Goal: Task Accomplishment & Management: Complete application form

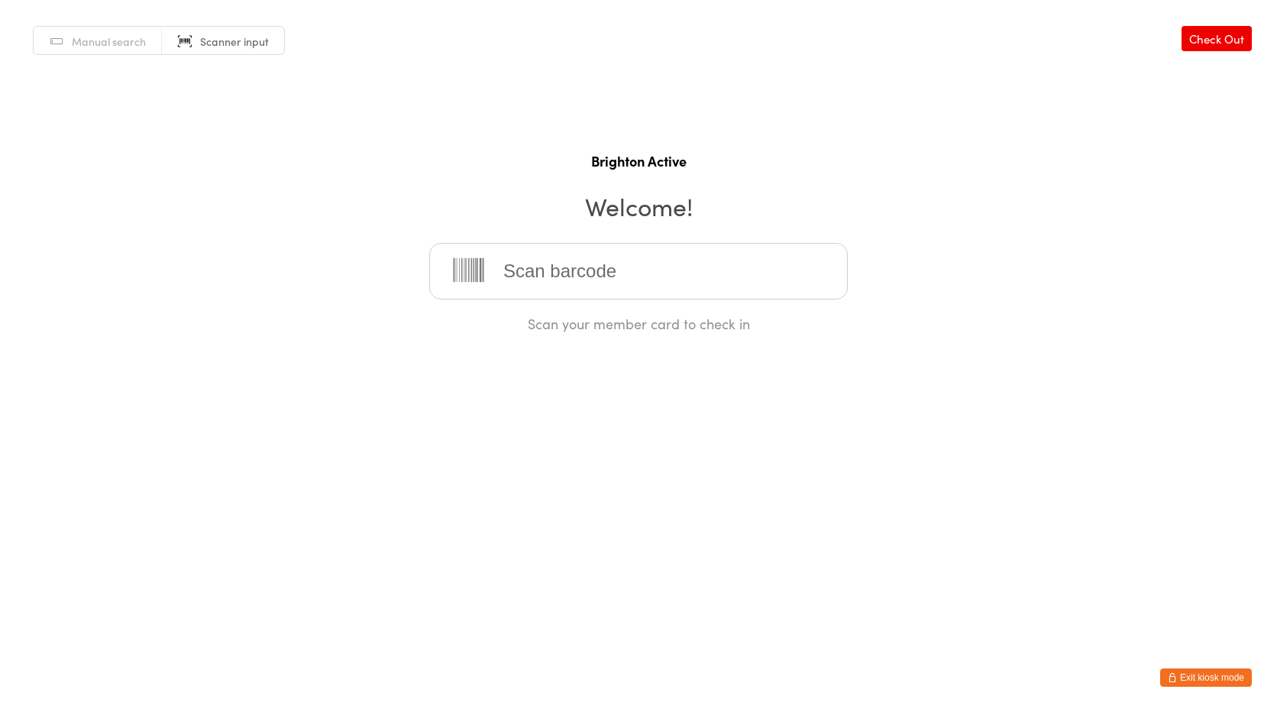
click at [1210, 677] on button "Exit kiosk mode" at bounding box center [1206, 677] width 92 height 18
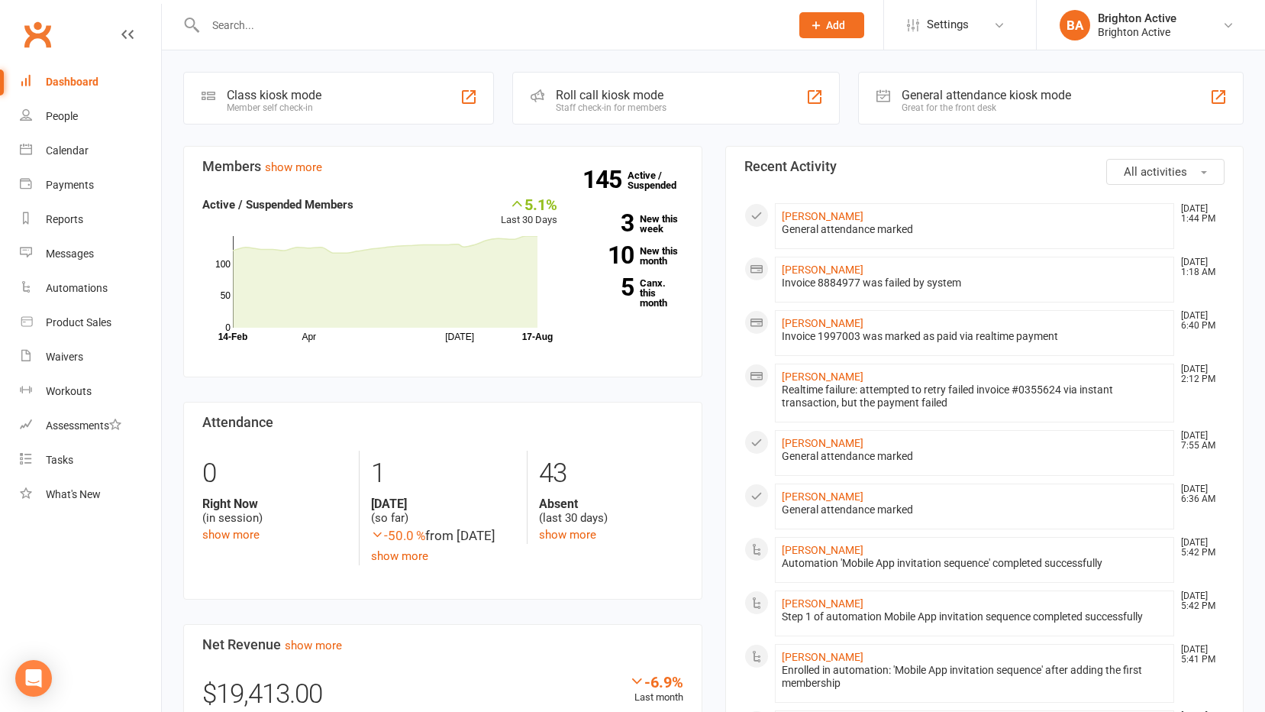
click at [249, 17] on input "text" at bounding box center [490, 25] width 579 height 21
click at [813, 41] on div "Prospect Member Non-attending contact Class / event Appointment Task Membership…" at bounding box center [832, 25] width 104 height 50
click at [824, 30] on button "Add" at bounding box center [832, 25] width 65 height 26
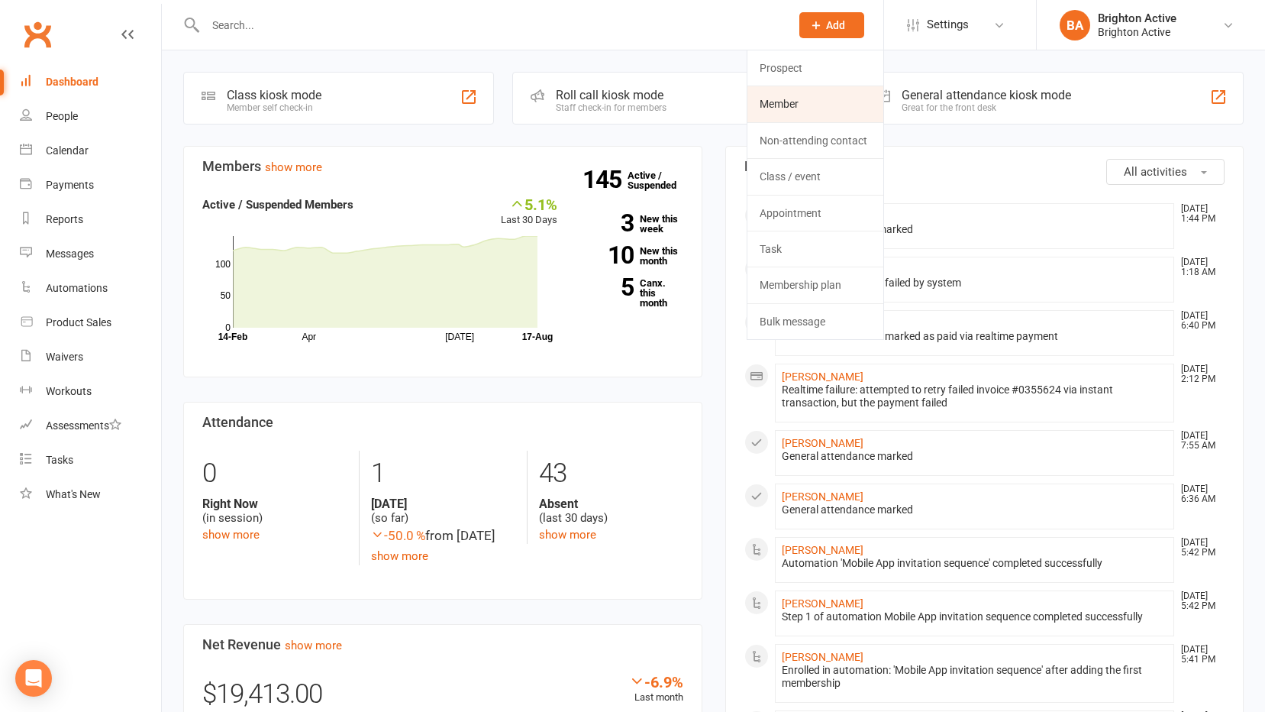
click at [818, 92] on link "Member" at bounding box center [816, 103] width 136 height 35
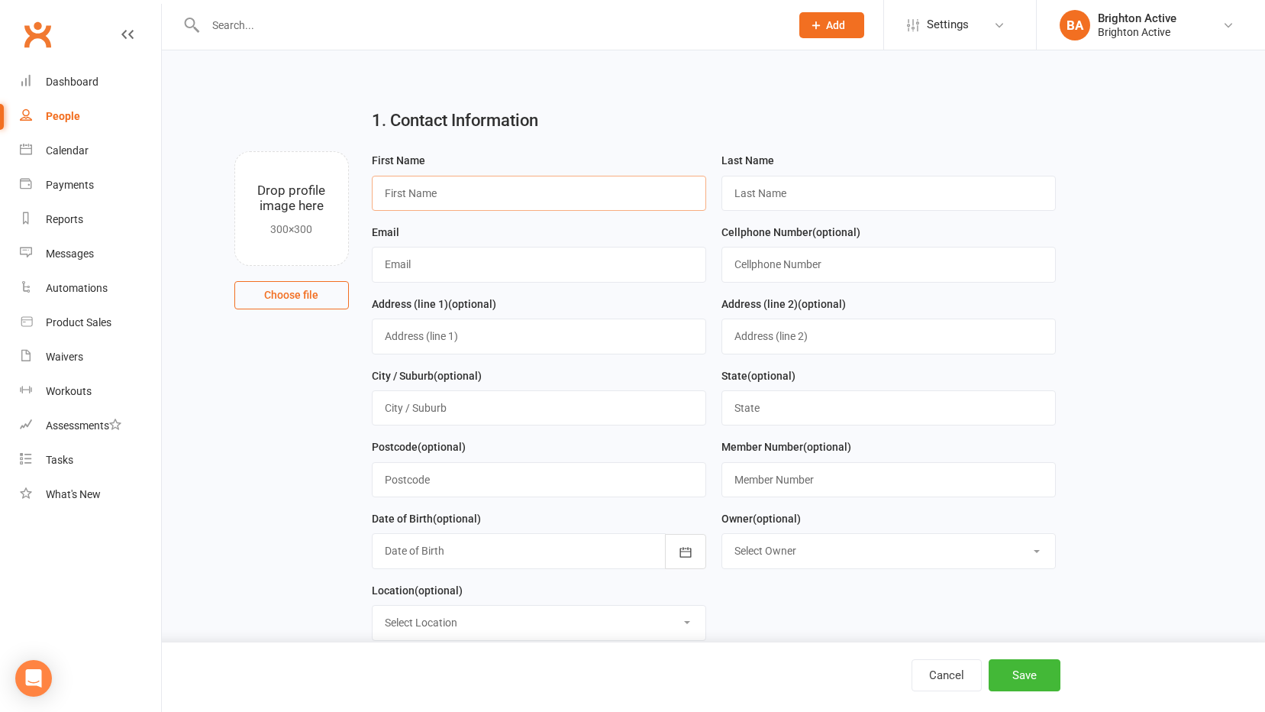
click at [503, 192] on input "text" at bounding box center [539, 193] width 334 height 35
type input "[PERSON_NAME]"
click at [890, 199] on input "text" at bounding box center [889, 193] width 334 height 35
type input "Lalosh"
click at [551, 266] on input "text" at bounding box center [539, 264] width 334 height 35
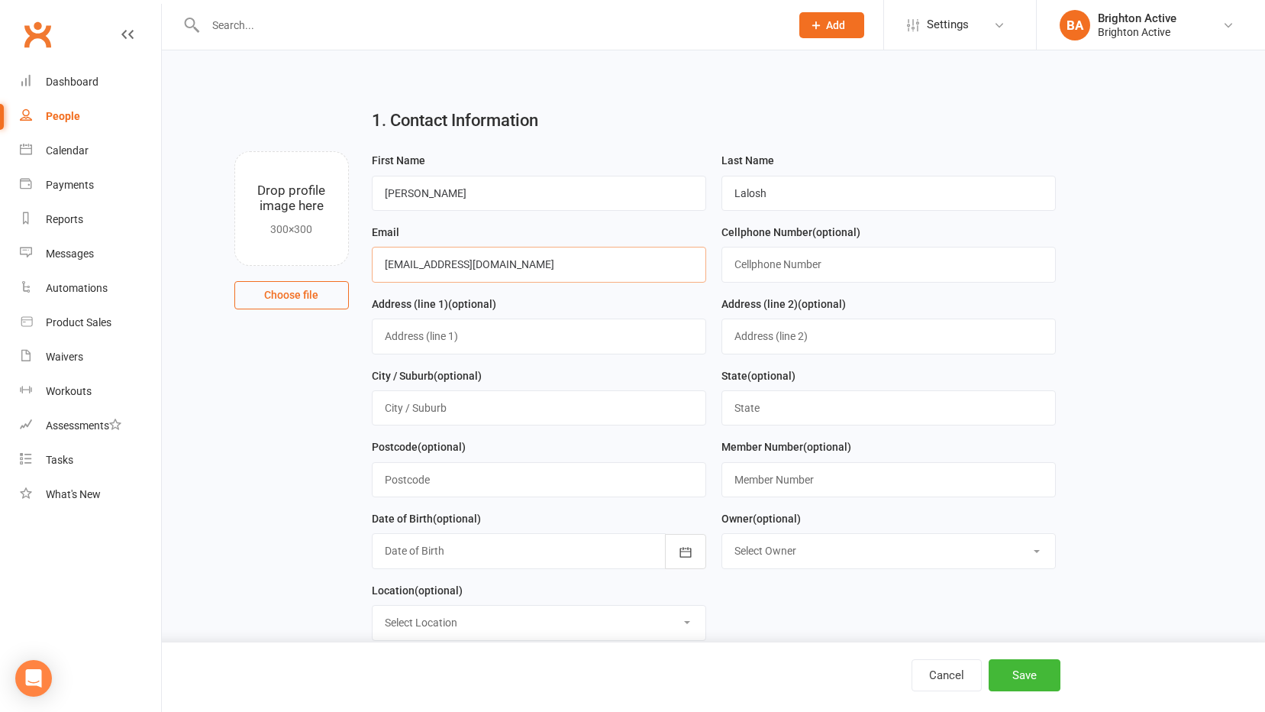
click at [405, 268] on input "[EMAIL_ADDRESS][DOMAIN_NAME]" at bounding box center [539, 264] width 334 height 35
type input "[PERSON_NAME][EMAIL_ADDRESS][DOMAIN_NAME]"
click at [813, 268] on input "text" at bounding box center [889, 264] width 334 height 35
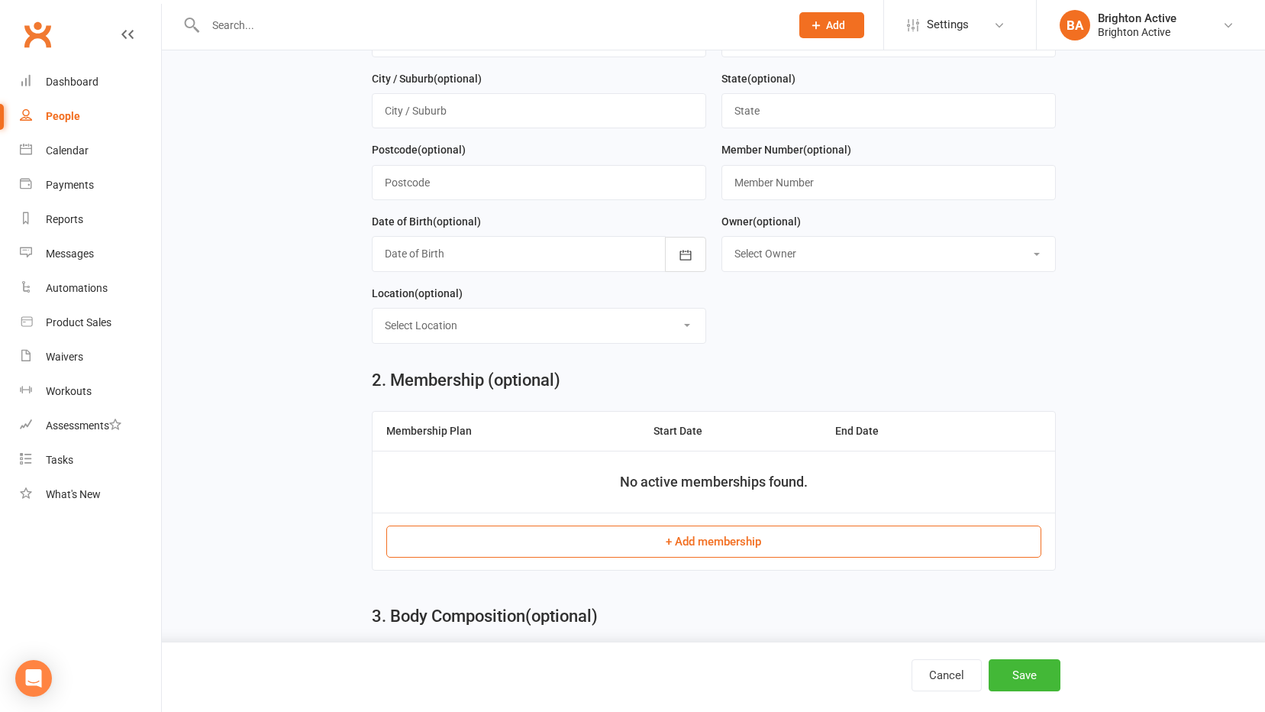
scroll to position [305, 0]
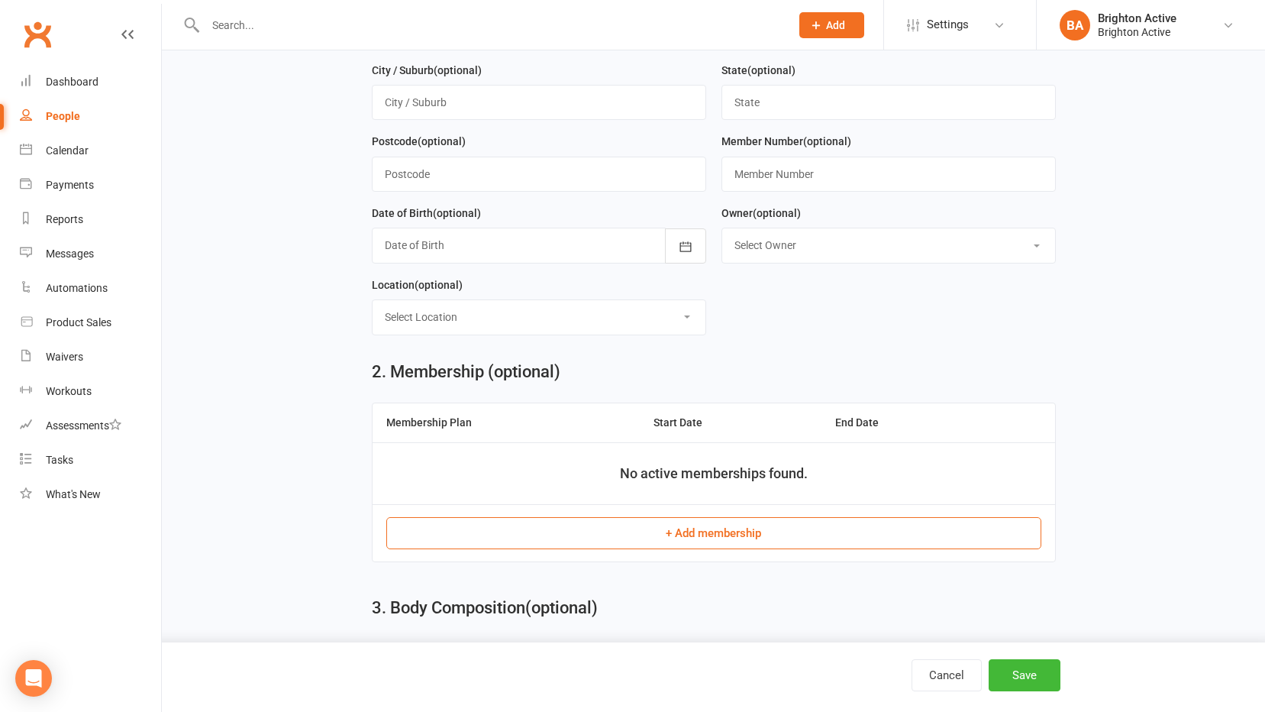
type input "0415971292"
click at [630, 521] on td "+ Add membership" at bounding box center [714, 532] width 683 height 57
click at [631, 533] on button "+ Add membership" at bounding box center [713, 533] width 655 height 32
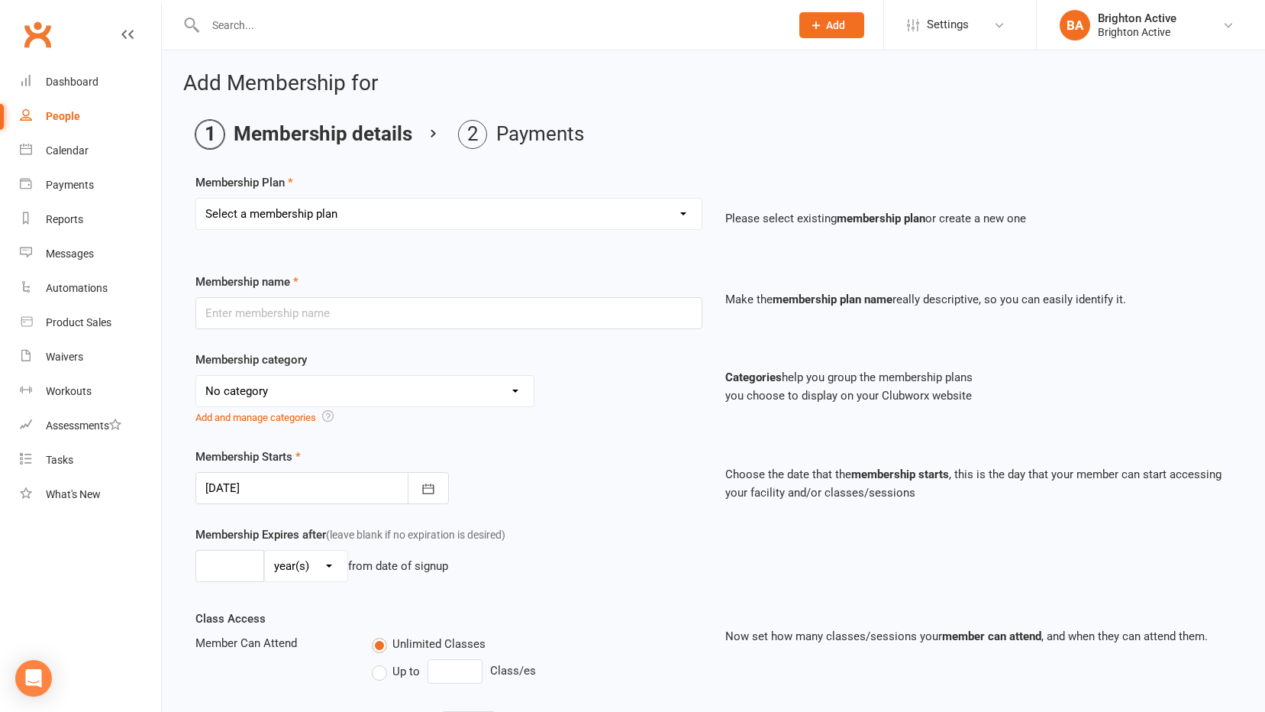
click at [350, 228] on select "Select a membership plan Create new Membership Plan Foundation Members - Annual…" at bounding box center [449, 214] width 506 height 31
select select "3"
click at [196, 199] on select "Select a membership plan Create new Membership Plan Foundation Members - Annual…" at bounding box center [449, 214] width 506 height 31
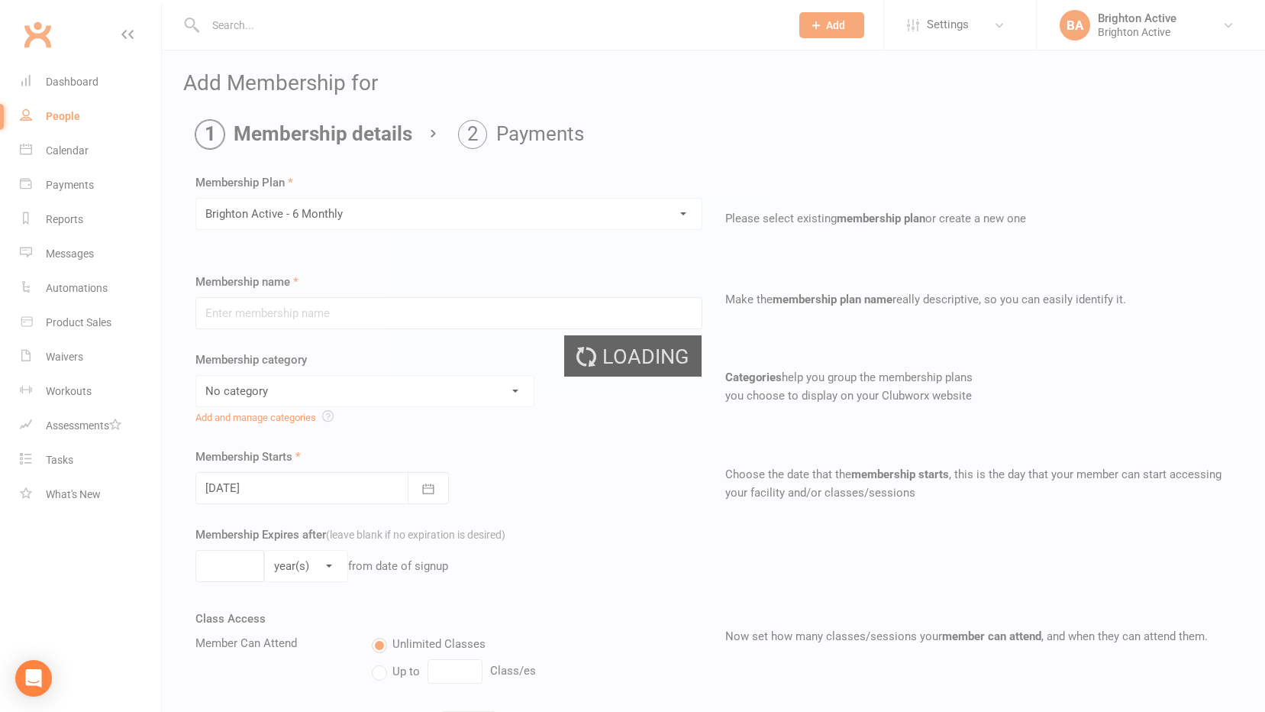
type input "Brighton Active - 6 Monthly"
select select "1"
type input "26"
select select "1"
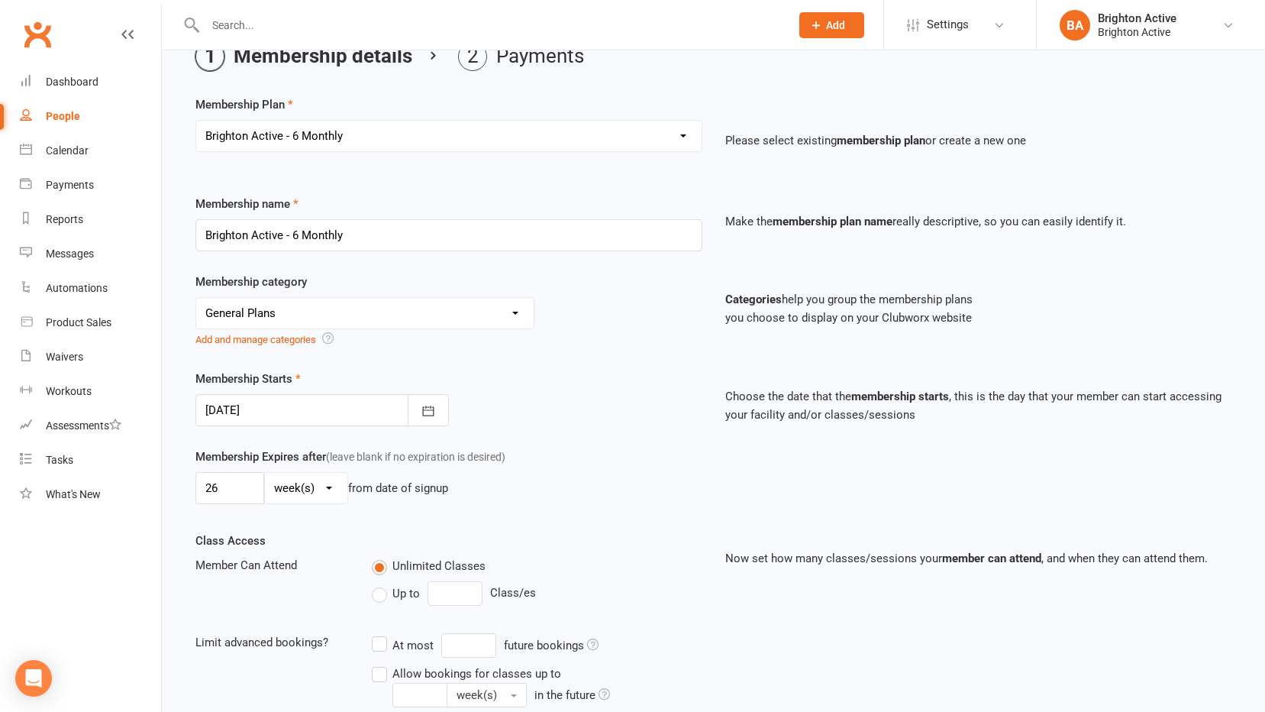
scroll to position [153, 0]
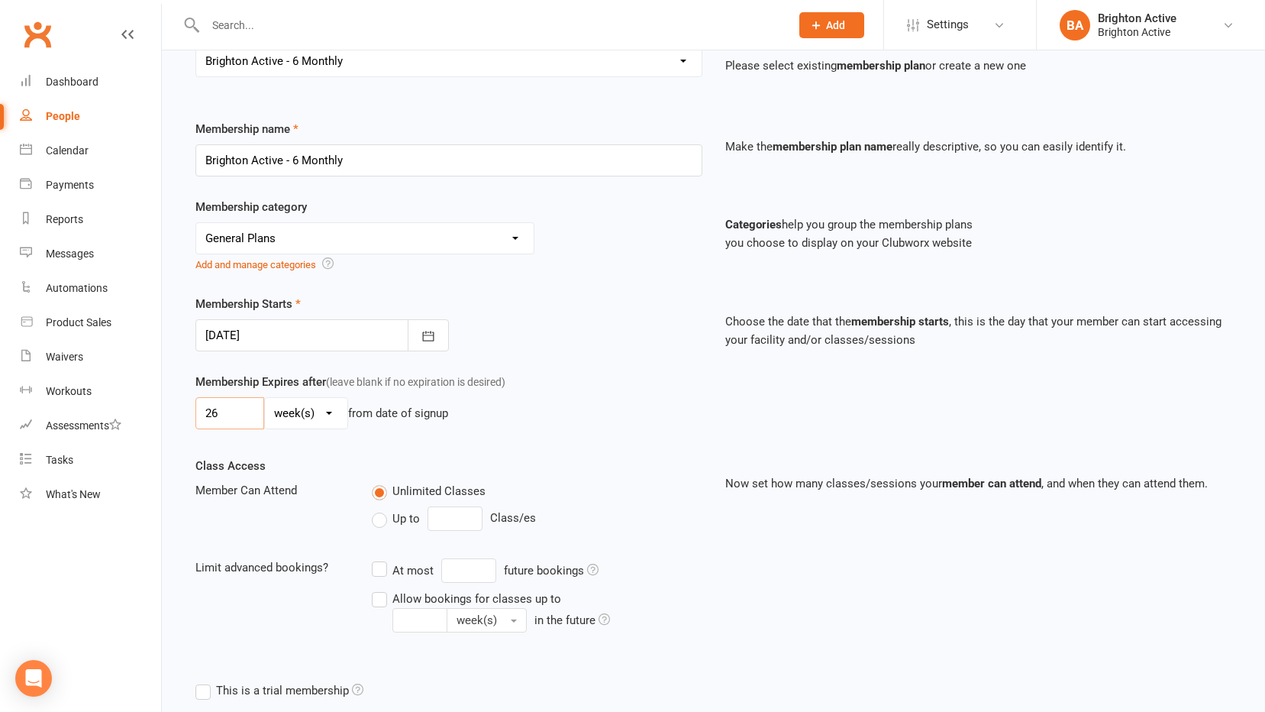
click at [237, 405] on input "26" at bounding box center [229, 413] width 69 height 32
click at [236, 407] on input "26" at bounding box center [229, 413] width 69 height 32
click at [230, 425] on input "26" at bounding box center [229, 413] width 69 height 32
type input "2"
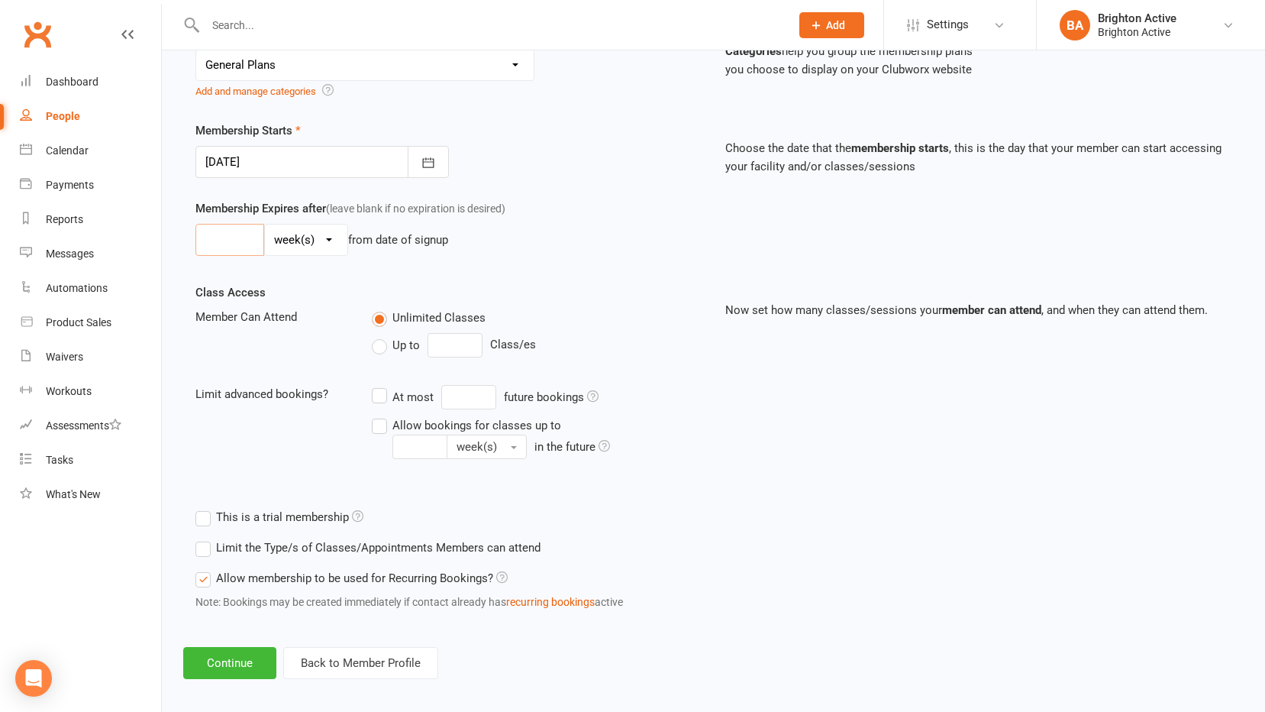
scroll to position [338, 0]
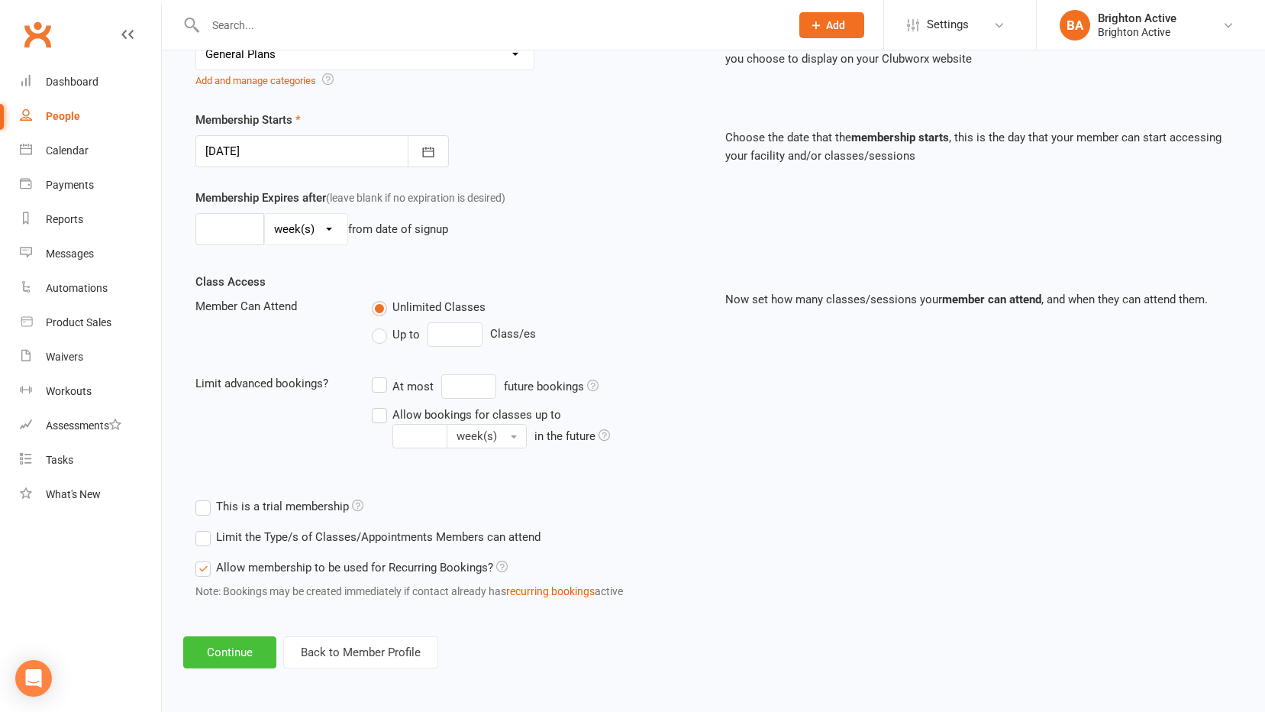
click at [242, 652] on button "Continue" at bounding box center [229, 652] width 93 height 32
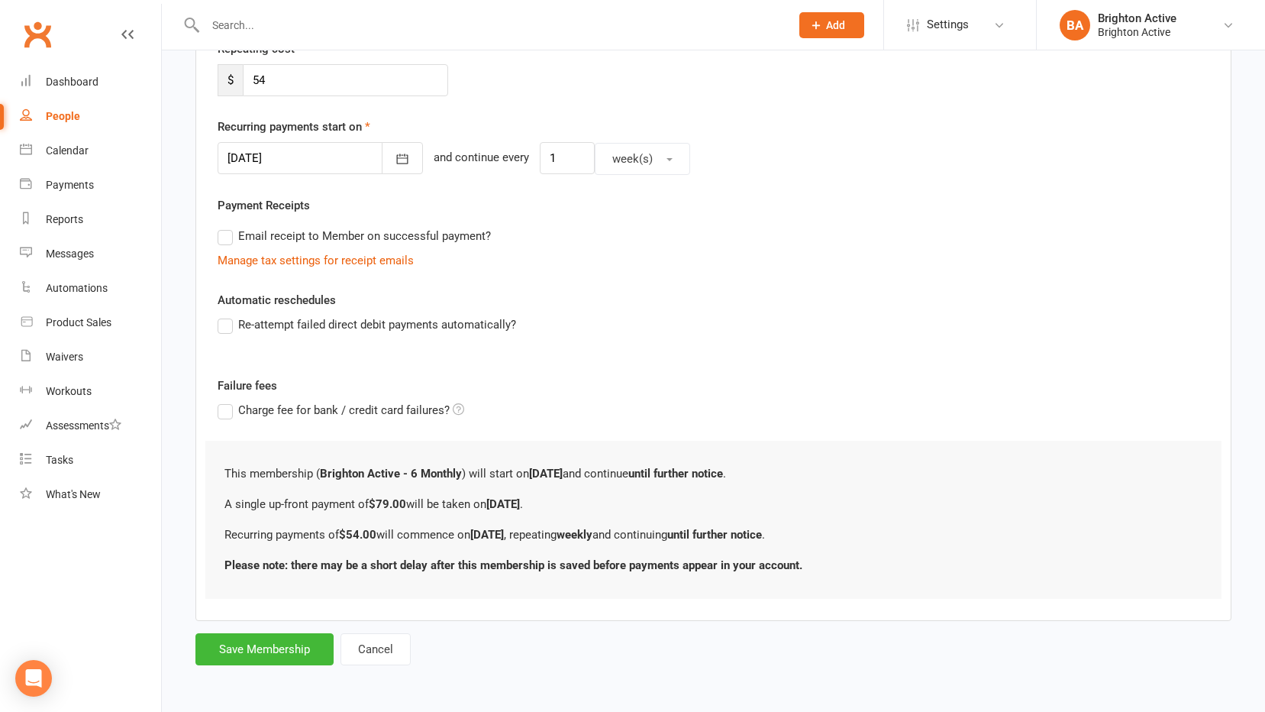
scroll to position [0, 0]
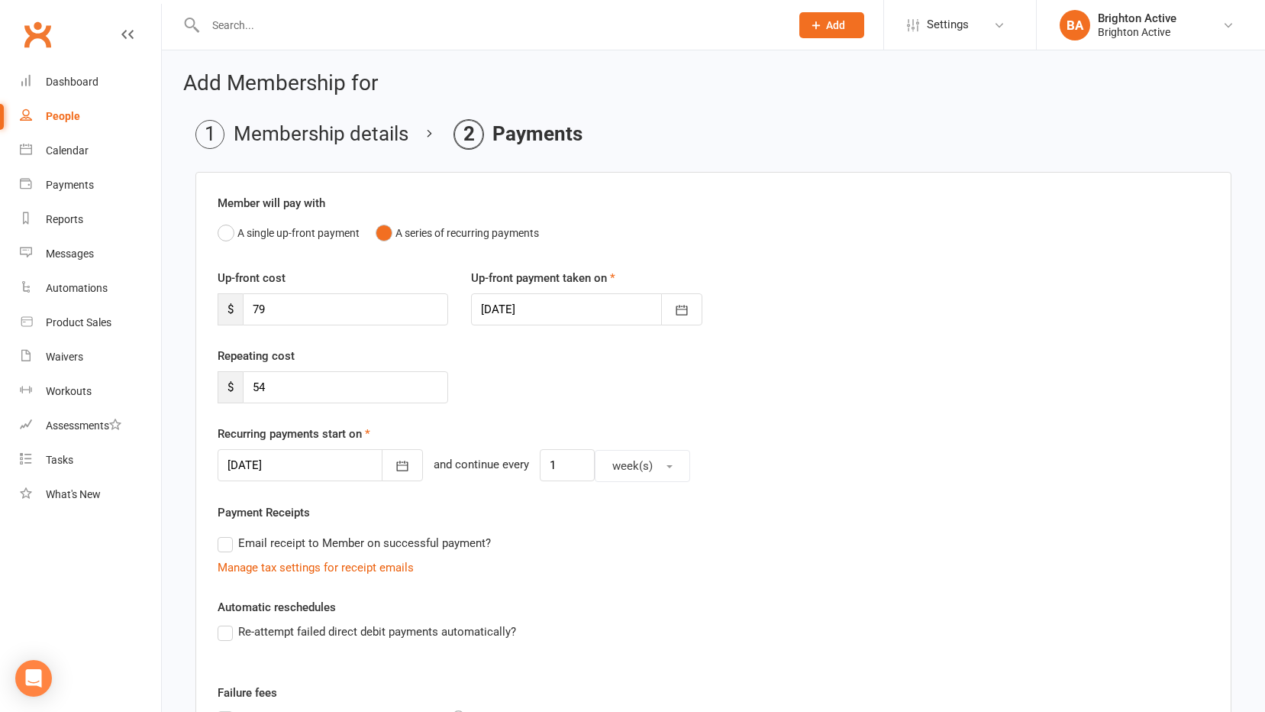
click at [226, 535] on div "Email receipt to Member on successful payment?" at bounding box center [707, 543] width 1004 height 31
drag, startPoint x: 226, startPoint y: 535, endPoint x: 229, endPoint y: 631, distance: 95.5
click at [229, 631] on label "Re-attempt failed direct debit payments automatically?" at bounding box center [367, 631] width 299 height 18
click at [228, 622] on input "Re-attempt failed direct debit payments automatically?" at bounding box center [223, 622] width 10 height 0
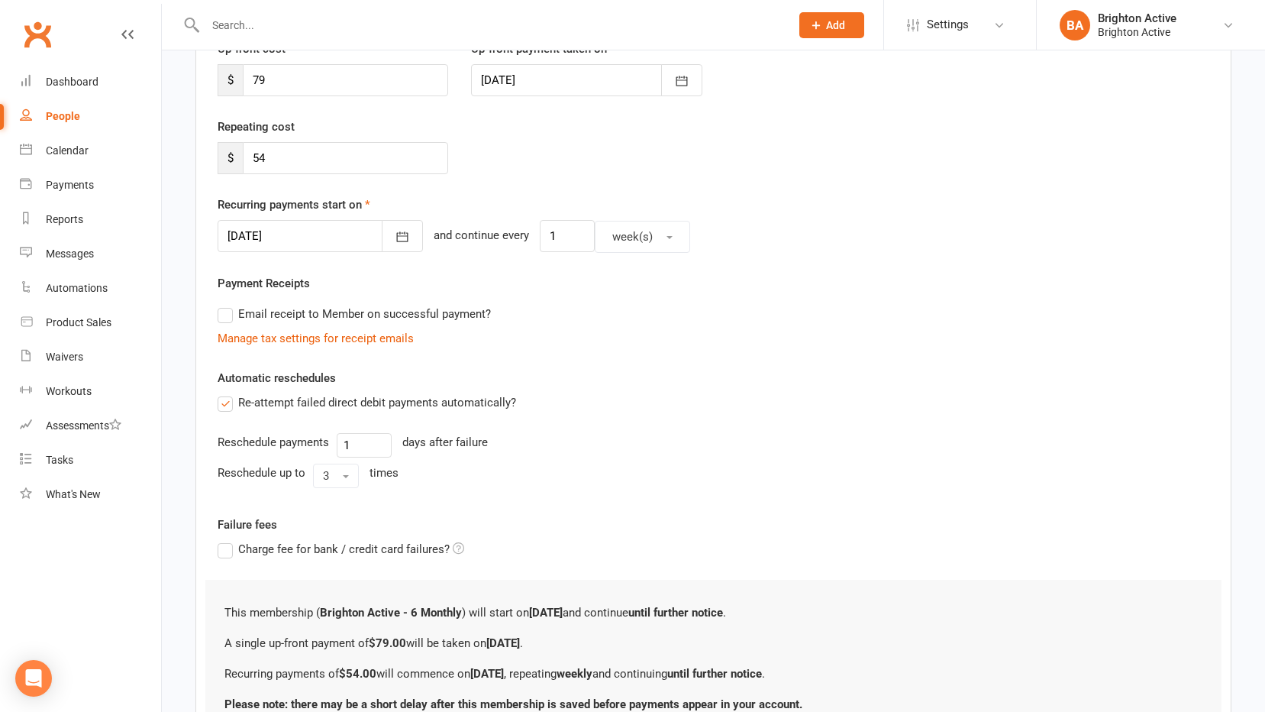
scroll to position [368, 0]
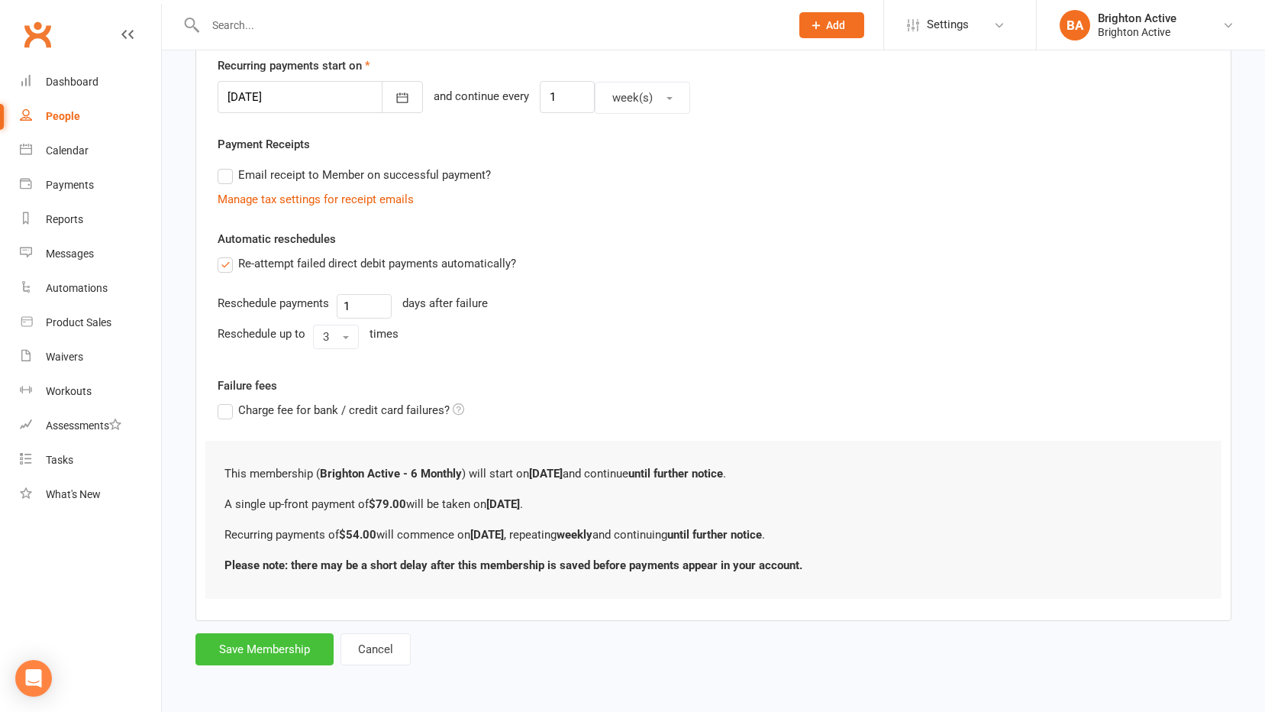
click at [267, 638] on button "Save Membership" at bounding box center [264, 649] width 138 height 32
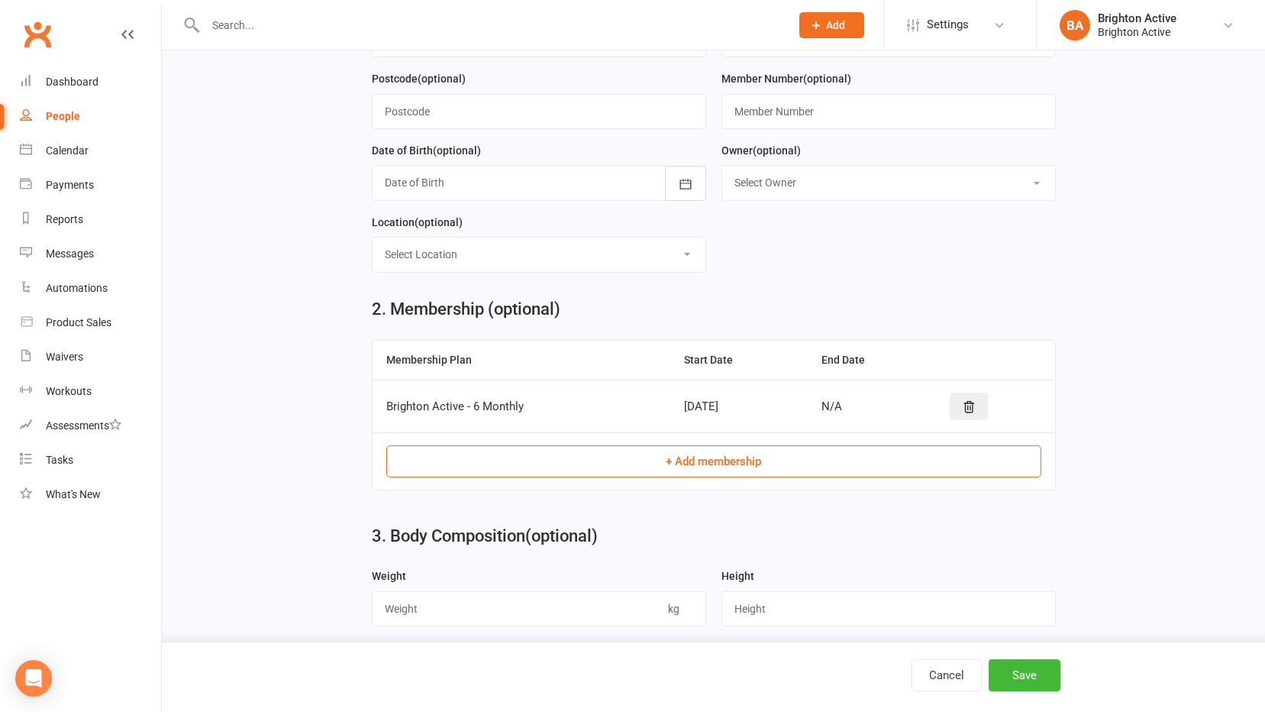
scroll to position [658, 0]
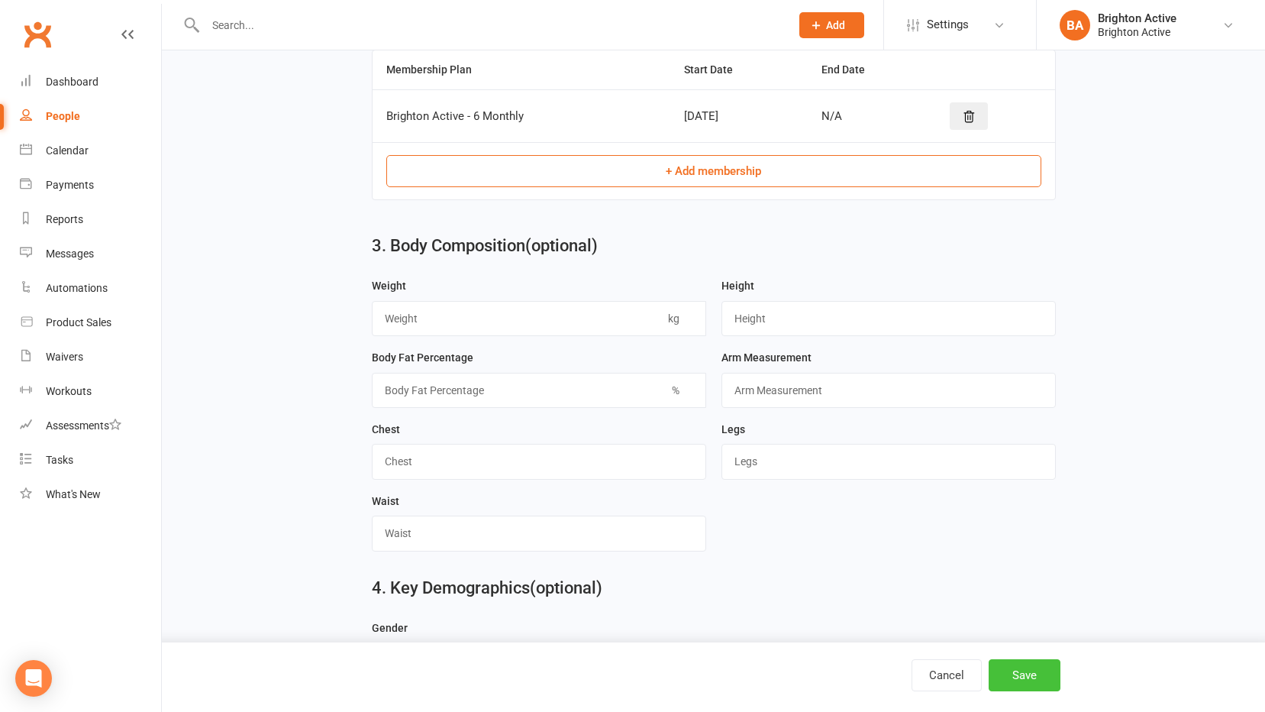
click at [1056, 680] on button "Save" at bounding box center [1025, 675] width 72 height 32
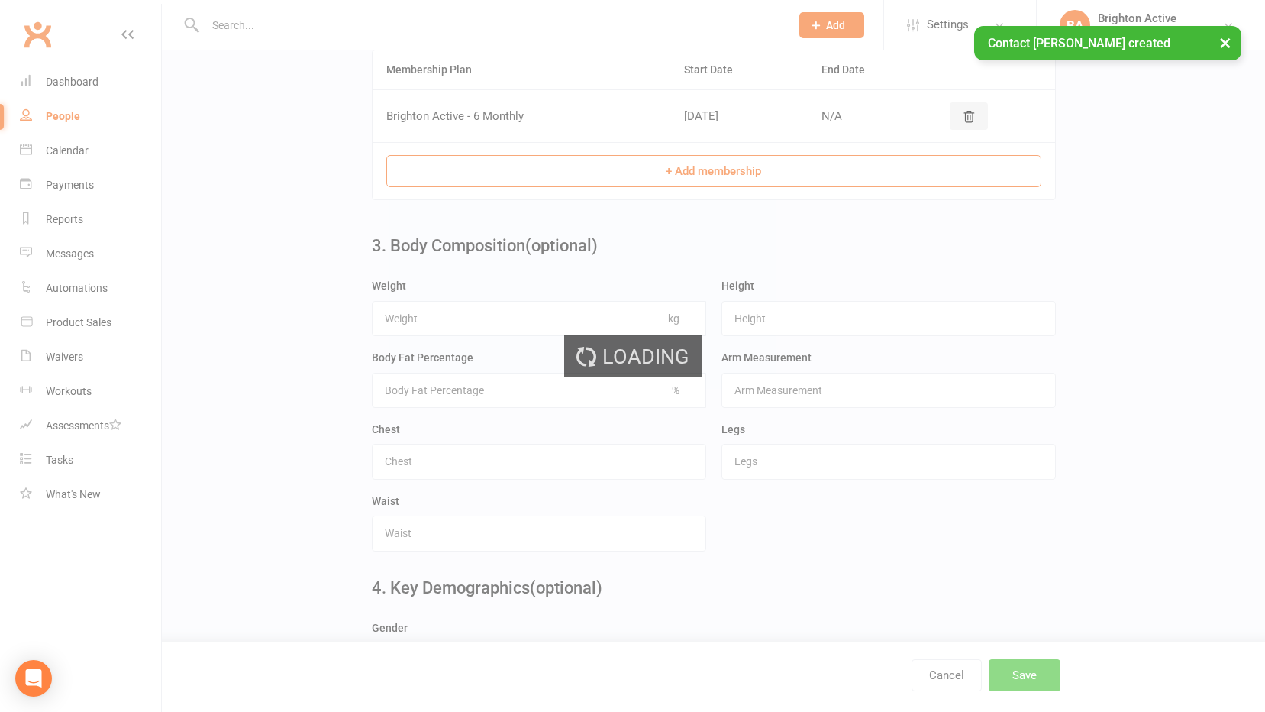
scroll to position [0, 0]
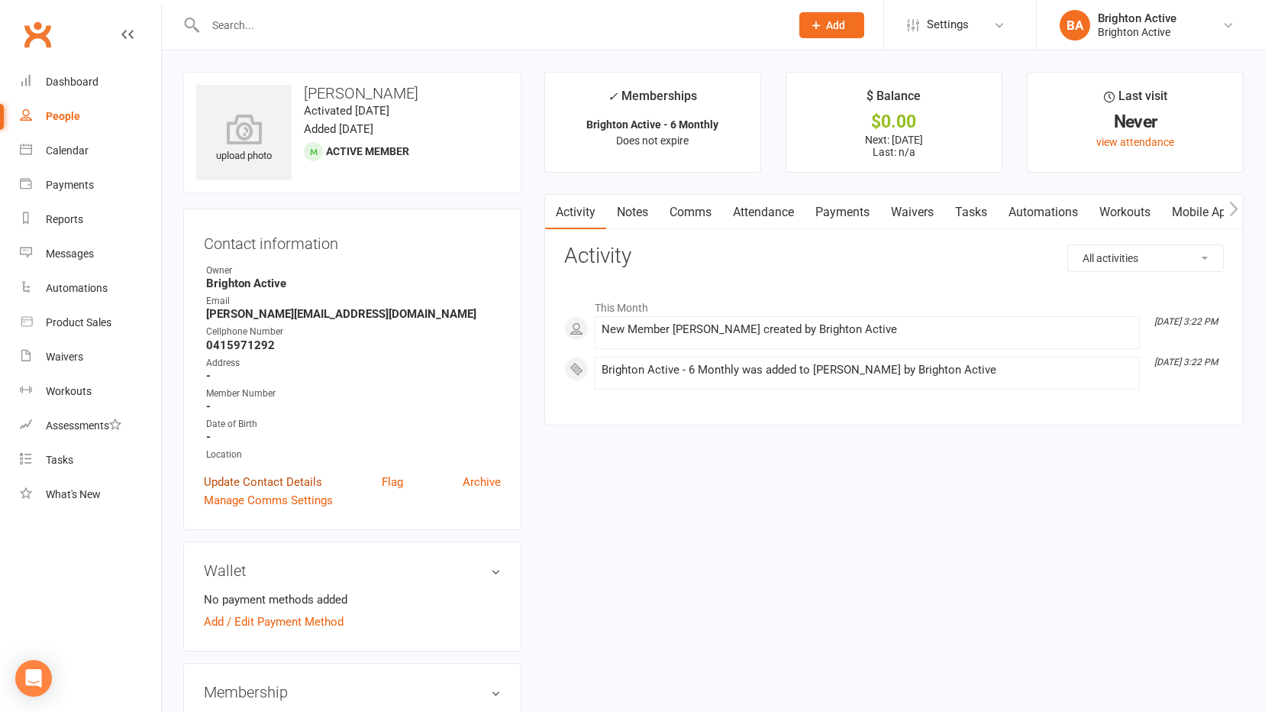
click at [300, 481] on link "Update Contact Details" at bounding box center [263, 482] width 118 height 18
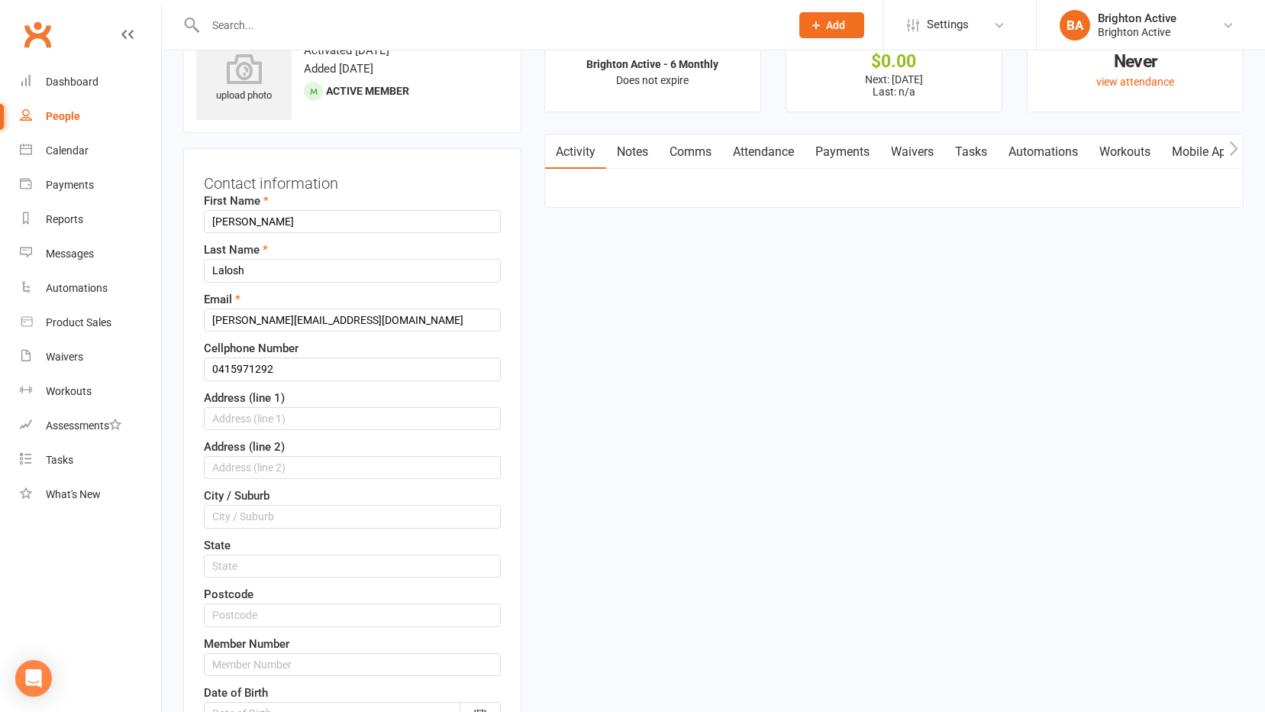
scroll to position [72, 0]
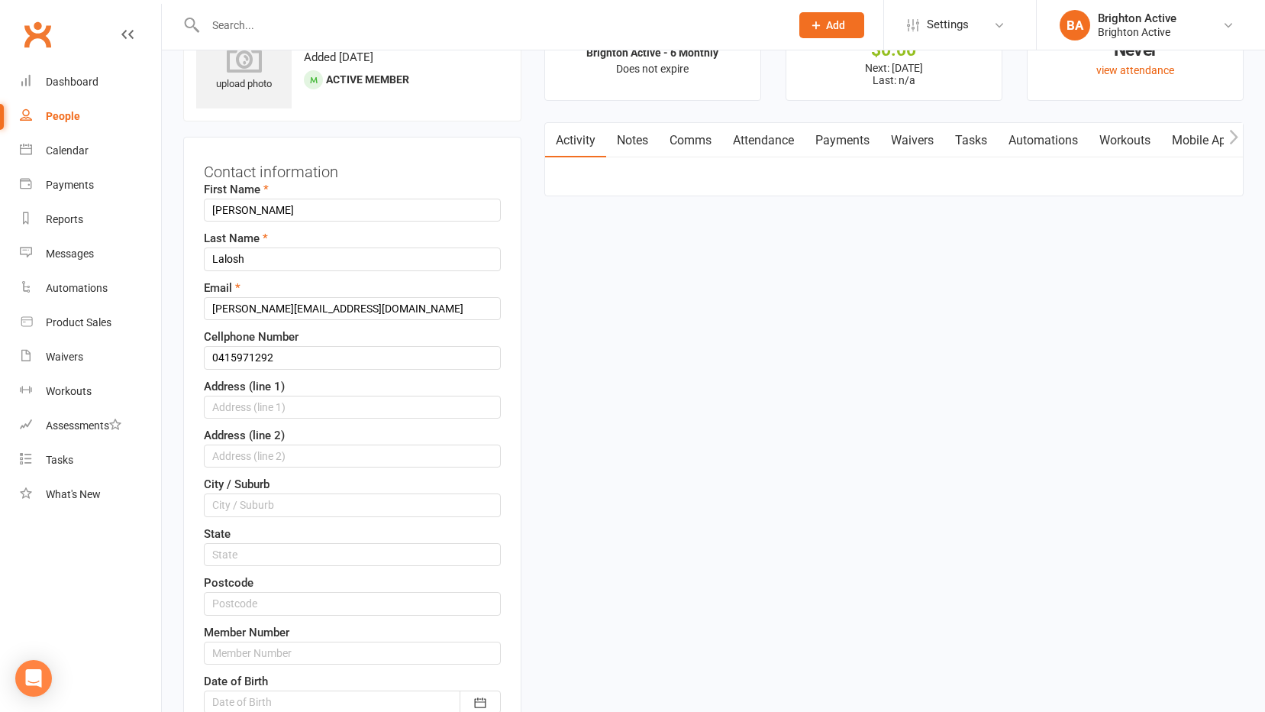
click at [300, 619] on div "First Name [PERSON_NAME] Last Name Lalosh Email [PERSON_NAME][EMAIL_ADDRESS][DO…" at bounding box center [352, 492] width 297 height 625
click at [304, 652] on input "text" at bounding box center [352, 652] width 297 height 23
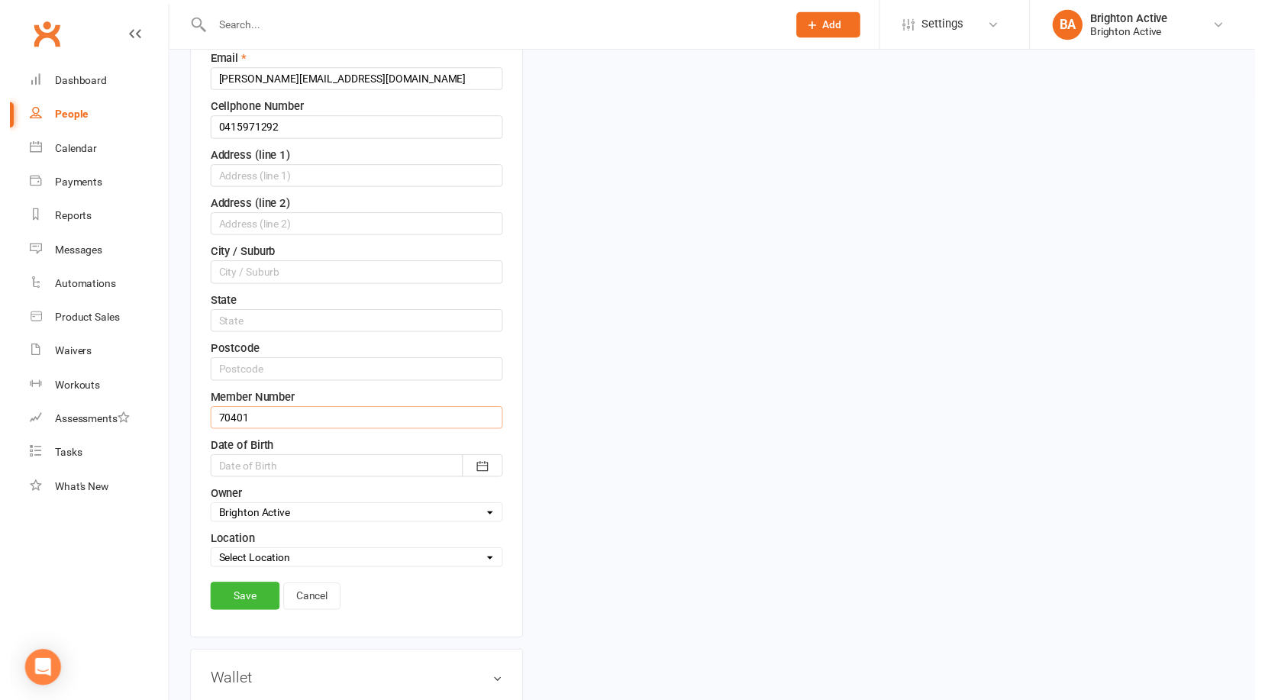
scroll to position [301, 0]
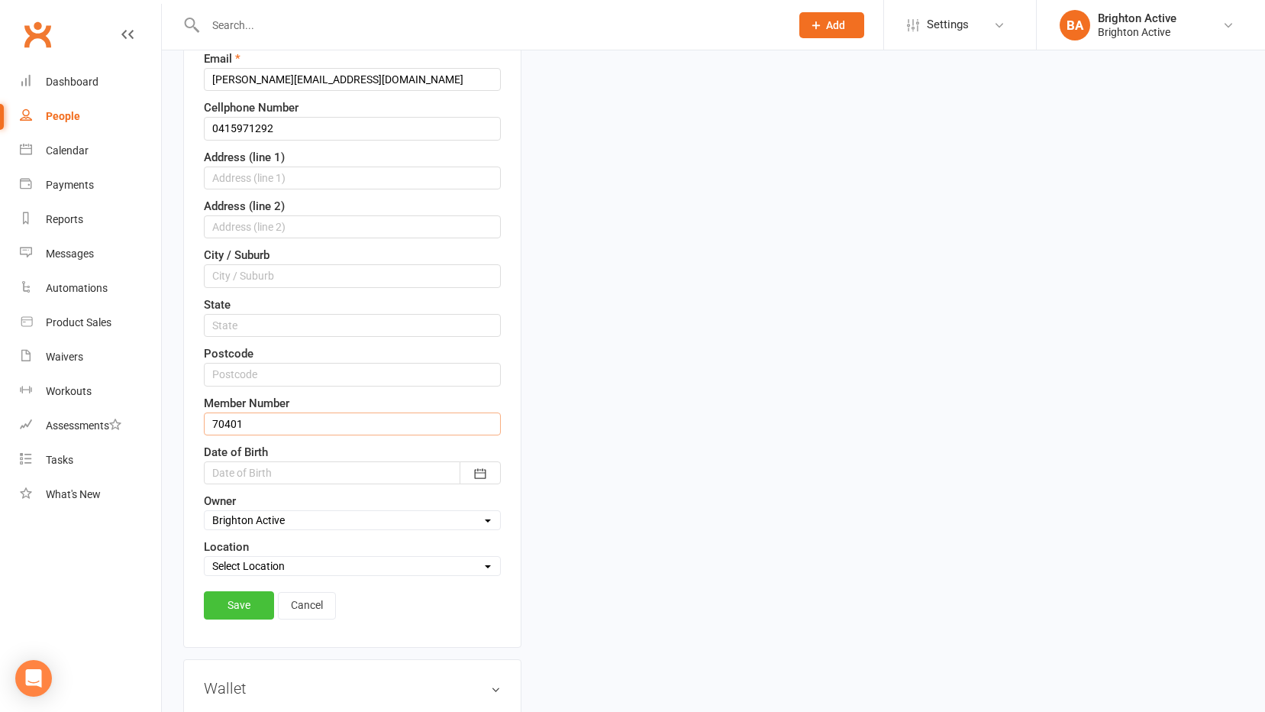
type input "70401"
click at [250, 604] on link "Save" at bounding box center [239, 604] width 70 height 27
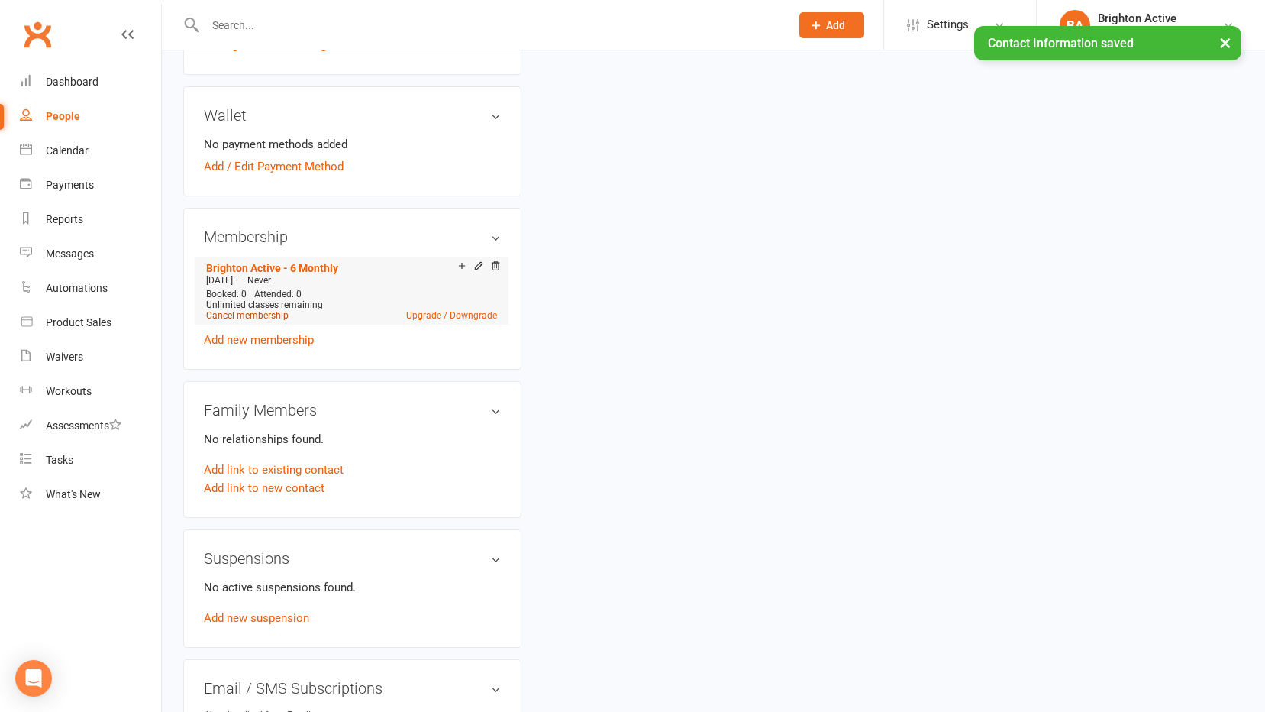
scroll to position [454, 0]
click at [263, 171] on link "Add / Edit Payment Method" at bounding box center [274, 168] width 140 height 18
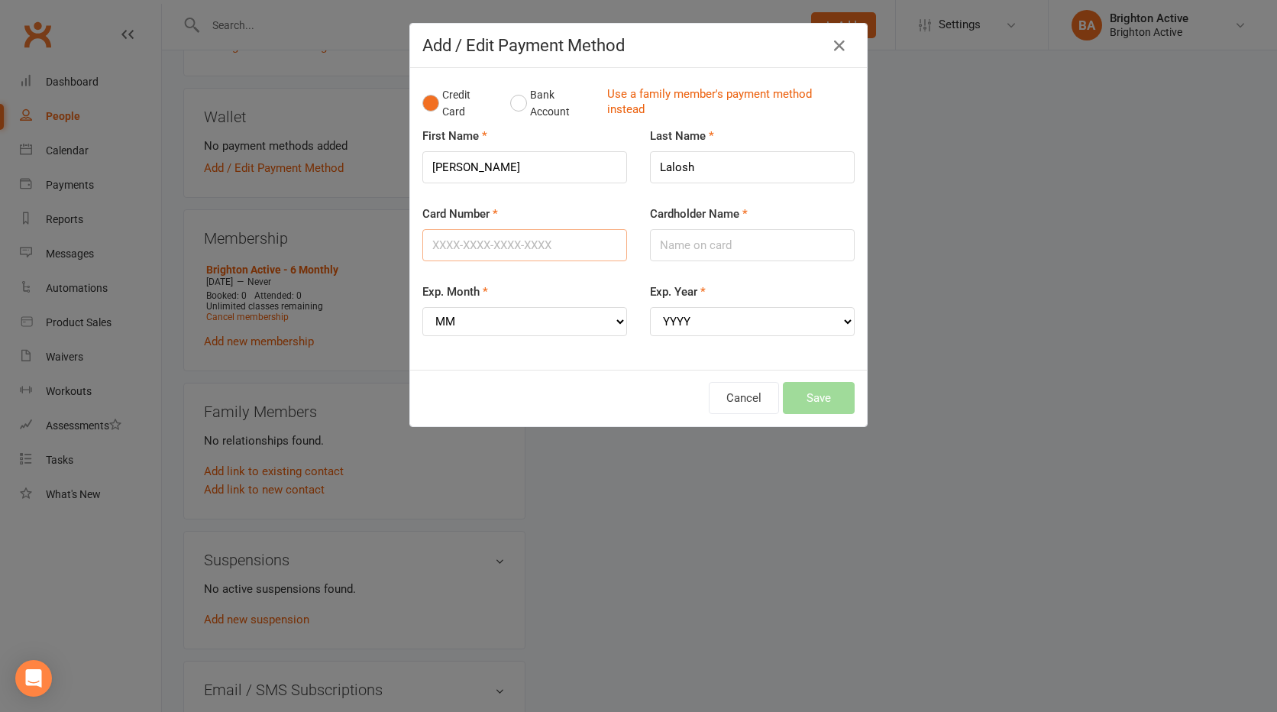
click at [493, 236] on input "Card Number" at bounding box center [524, 245] width 205 height 32
type input "[CREDIT_CARD_NUMBER]"
click at [671, 241] on input "Cardholder Name" at bounding box center [752, 245] width 205 height 32
type input "[PERSON_NAME]"
click at [560, 321] on select "MM 01 02 03 04 05 06 07 08 09 10 11 12" at bounding box center [524, 321] width 205 height 29
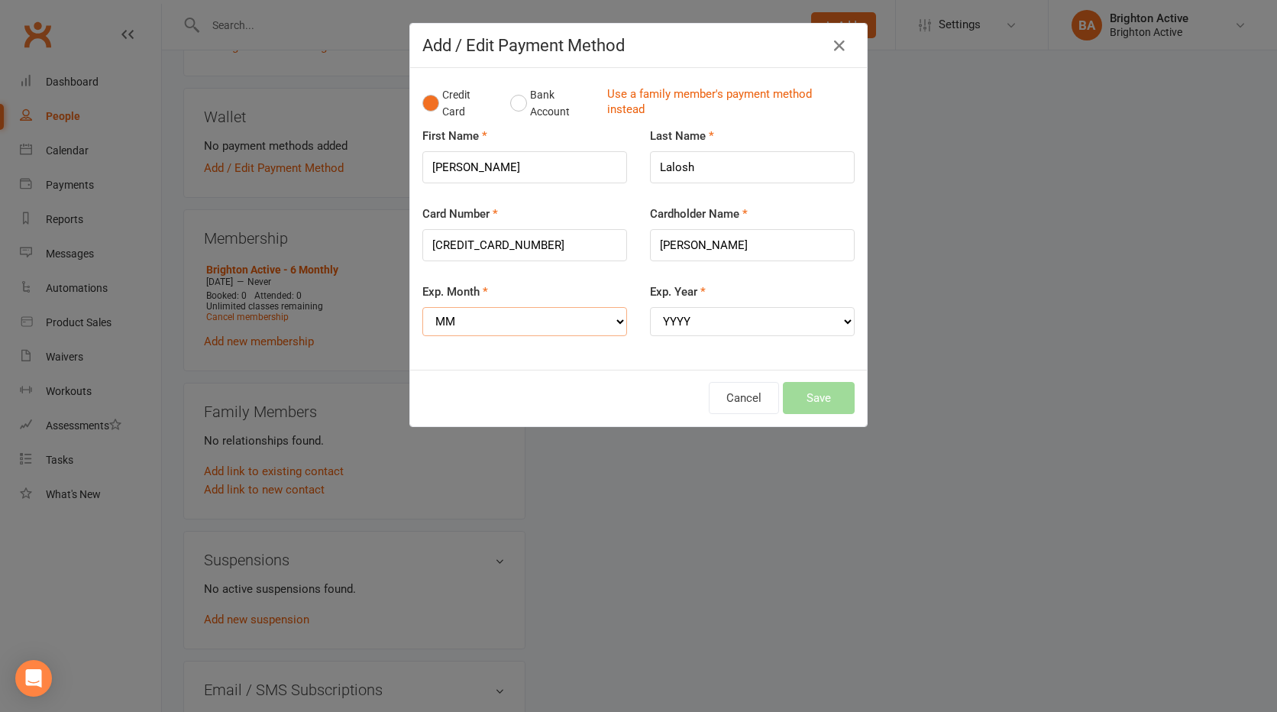
select select "05"
click at [422, 307] on select "MM 01 02 03 04 05 06 07 08 09 10 11 12" at bounding box center [524, 321] width 205 height 29
click at [722, 315] on select "YYYY 2025 2026 2027 2028 2029 2030 2031 2032 2033 2034" at bounding box center [752, 321] width 205 height 29
select select "2030"
click at [650, 307] on select "YYYY 2025 2026 2027 2028 2029 2030 2031 2032 2033 2034" at bounding box center [752, 321] width 205 height 29
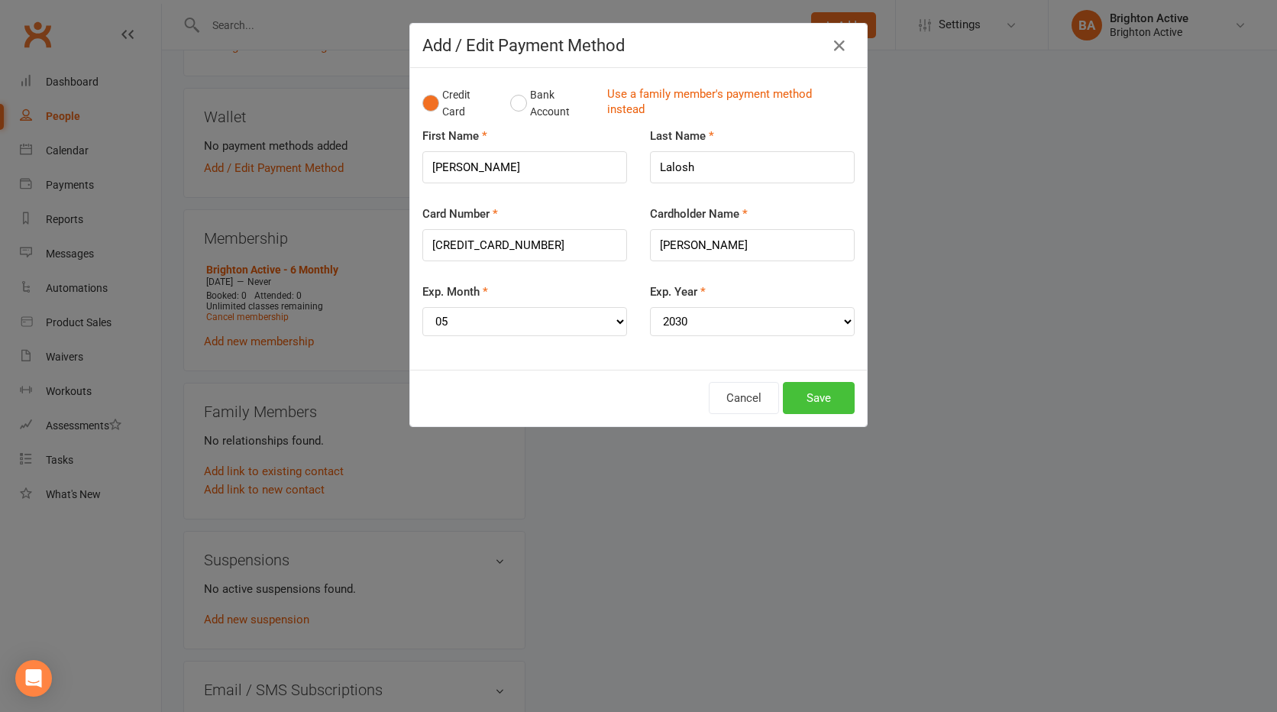
click at [835, 404] on button "Save" at bounding box center [819, 398] width 72 height 32
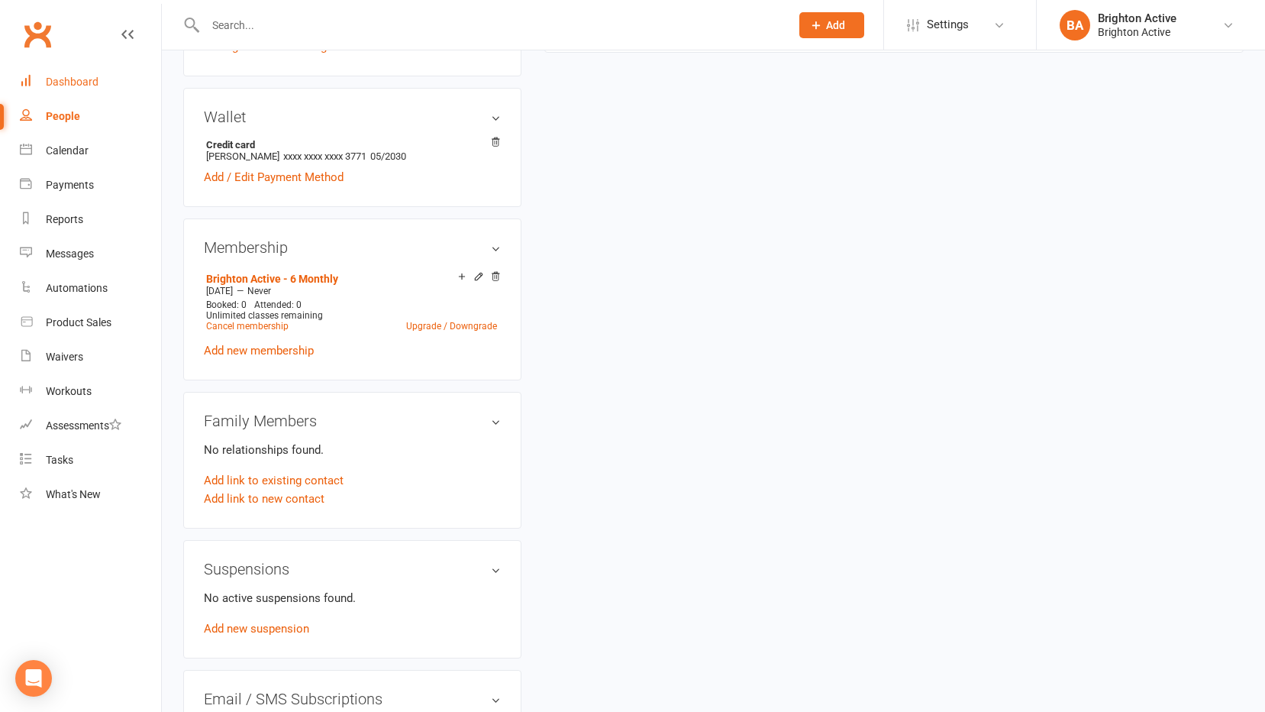
drag, startPoint x: 54, startPoint y: 76, endPoint x: 238, endPoint y: 121, distance: 189.5
click at [54, 76] on div "Dashboard" at bounding box center [72, 82] width 53 height 12
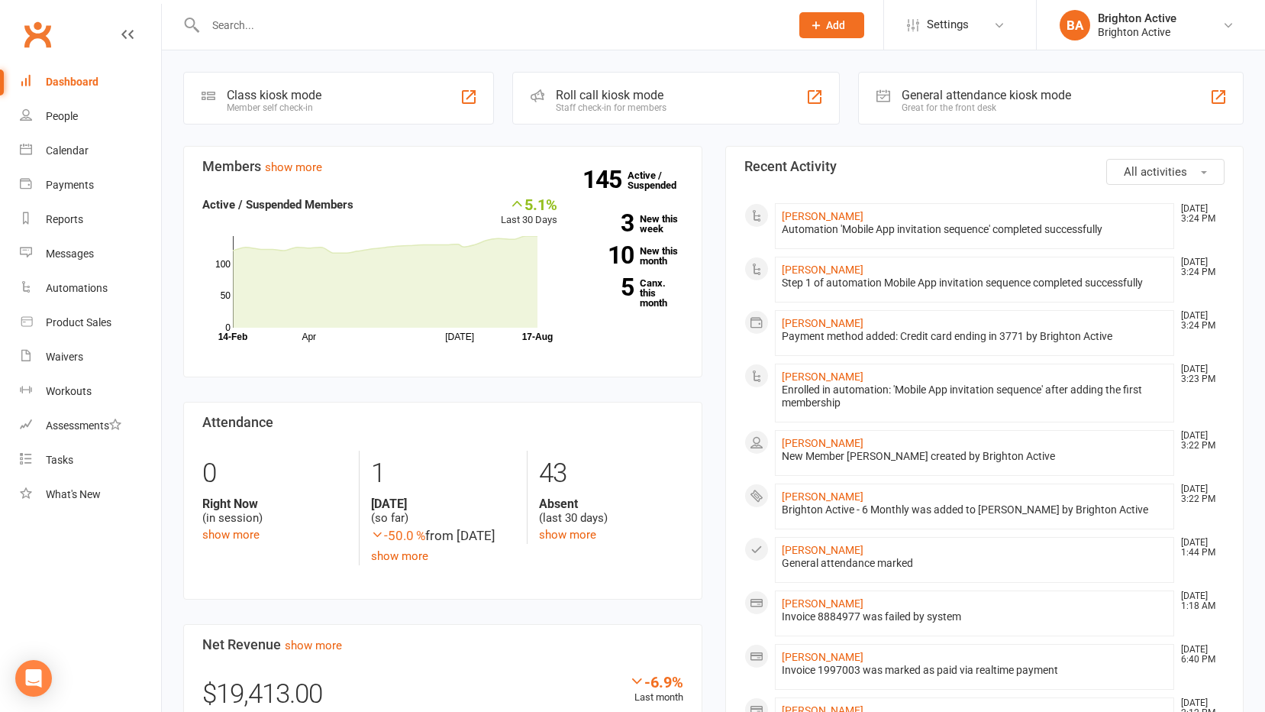
click at [960, 96] on div "General attendance kiosk mode" at bounding box center [987, 95] width 170 height 15
